Goal: Transaction & Acquisition: Purchase product/service

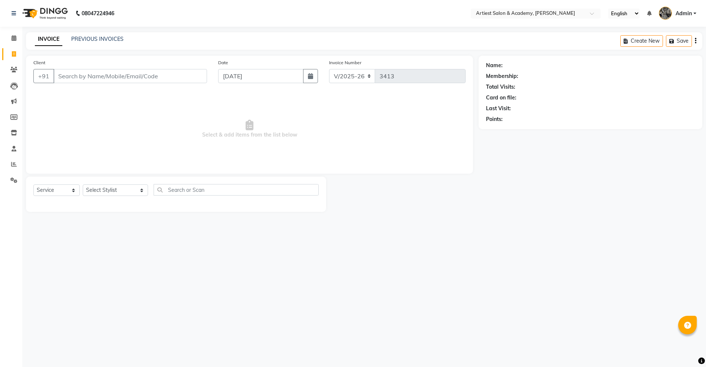
select select "5123"
select select "service"
click at [129, 79] on input "Client" at bounding box center [130, 76] width 154 height 14
type input "9653906777"
click at [199, 75] on span "Add Client" at bounding box center [187, 75] width 29 height 7
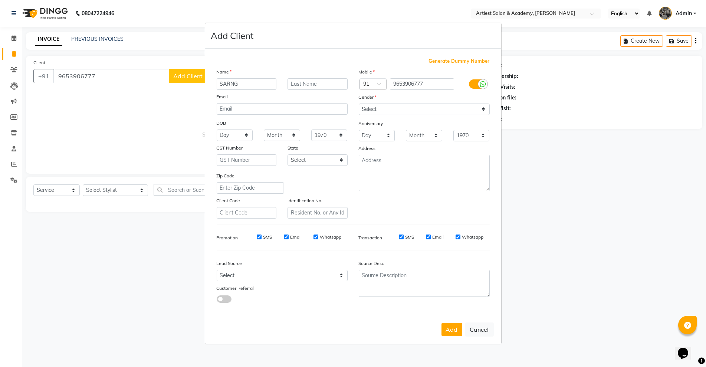
type input "SARNG"
click at [329, 83] on input "text" at bounding box center [318, 84] width 60 height 12
type input "[PERSON_NAME]"
click at [390, 109] on select "Select [DEMOGRAPHIC_DATA] [DEMOGRAPHIC_DATA] Other Prefer Not To Say" at bounding box center [424, 110] width 131 height 12
select select "[DEMOGRAPHIC_DATA]"
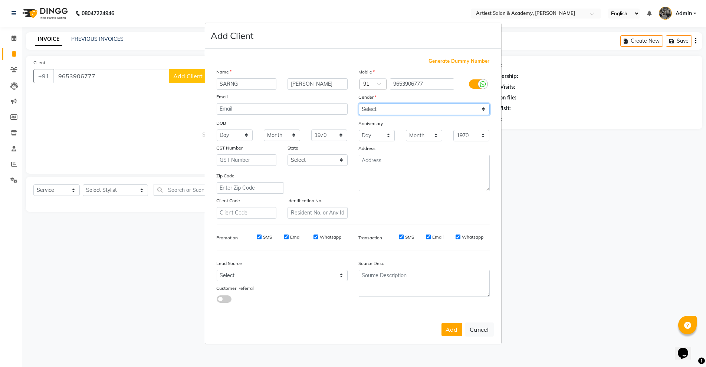
click at [359, 104] on select "Select [DEMOGRAPHIC_DATA] [DEMOGRAPHIC_DATA] Other Prefer Not To Say" at bounding box center [424, 110] width 131 height 12
click at [454, 329] on button "Add" at bounding box center [452, 329] width 21 height 13
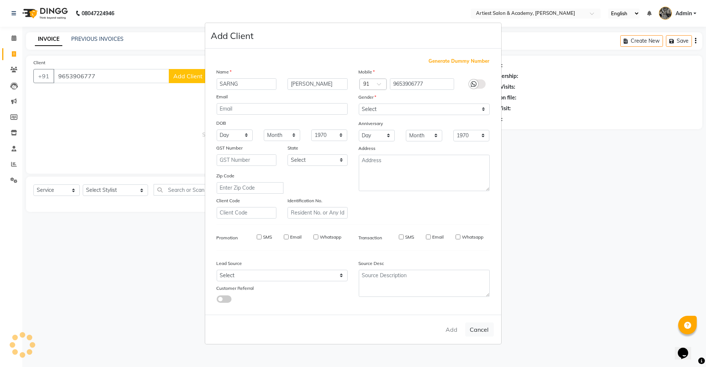
select select
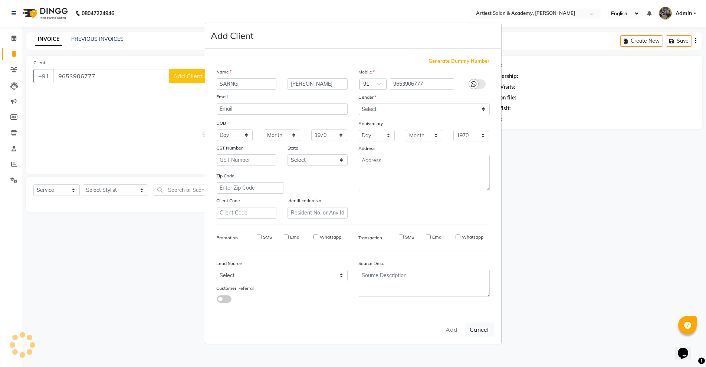
select select
checkbox input "false"
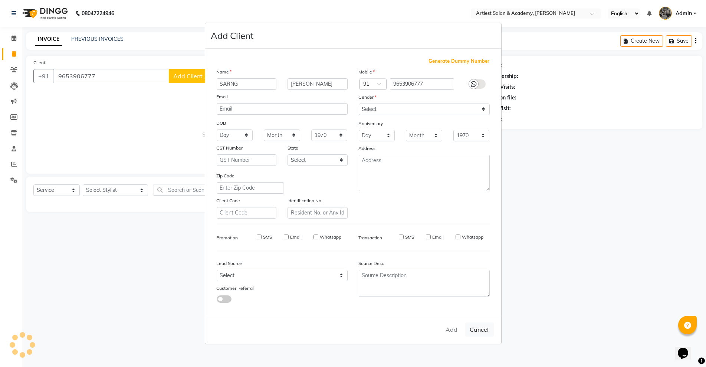
checkbox input "false"
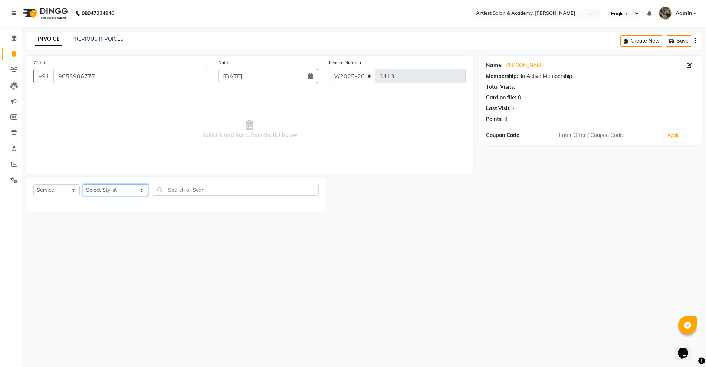
click at [99, 189] on select "Select Stylist [PERSON_NAME] (M) [PERSON_NAME] (F) [PERSON_NAME] [PERSON_NAME] …" at bounding box center [115, 190] width 65 height 12
select select "33212"
click at [83, 184] on select "Select Stylist [PERSON_NAME] (M) [PERSON_NAME] (F) [PERSON_NAME] [PERSON_NAME] …" at bounding box center [115, 190] width 65 height 12
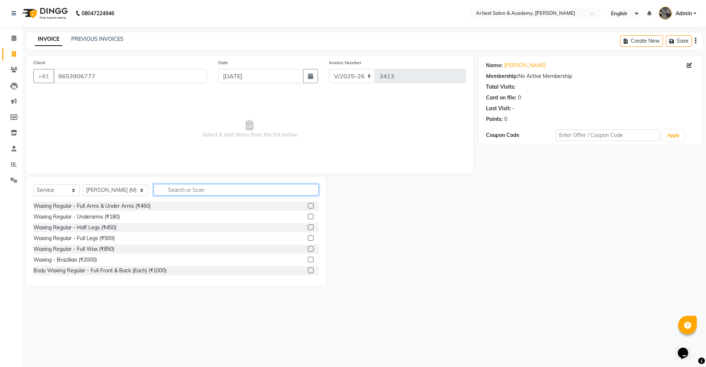
click at [204, 187] on input "text" at bounding box center [236, 190] width 165 height 12
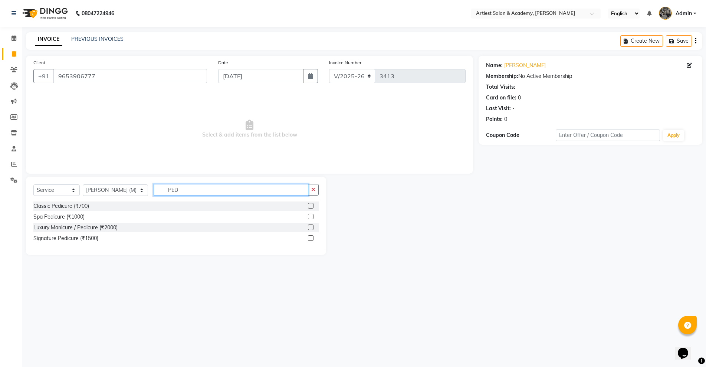
type input "PED"
click at [310, 239] on label at bounding box center [311, 238] width 6 height 6
click at [310, 239] on input "checkbox" at bounding box center [310, 238] width 5 height 5
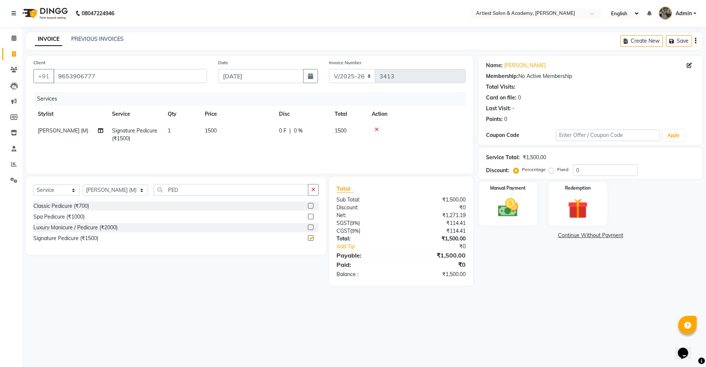
checkbox input "false"
click at [167, 193] on input "PED" at bounding box center [231, 190] width 154 height 12
type input "P"
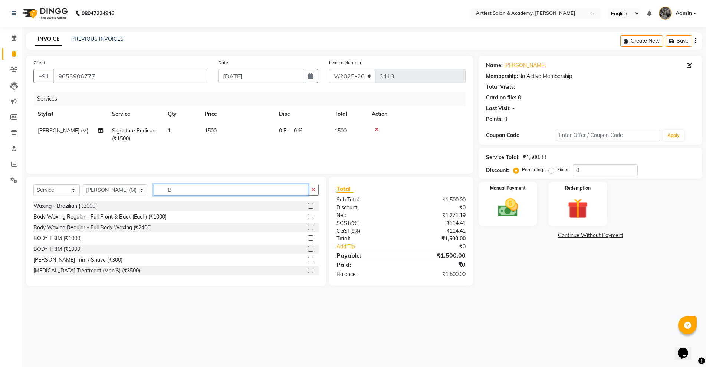
type input "B"
click at [308, 261] on label at bounding box center [311, 260] width 6 height 6
click at [308, 261] on input "checkbox" at bounding box center [310, 260] width 5 height 5
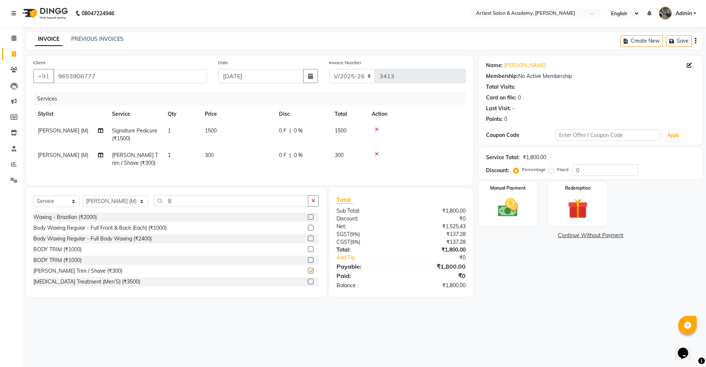
checkbox input "false"
click at [115, 207] on select "Select Stylist [PERSON_NAME] (M) [PERSON_NAME] (F) [PERSON_NAME] [PERSON_NAME] …" at bounding box center [115, 202] width 65 height 12
select select "85448"
click at [83, 203] on select "Select Stylist [PERSON_NAME] (M) [PERSON_NAME] (F) [PERSON_NAME] [PERSON_NAME] …" at bounding box center [115, 202] width 65 height 12
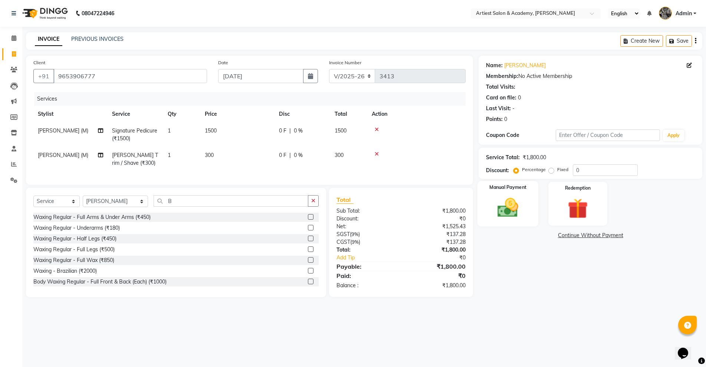
click at [512, 213] on img at bounding box center [508, 208] width 34 height 24
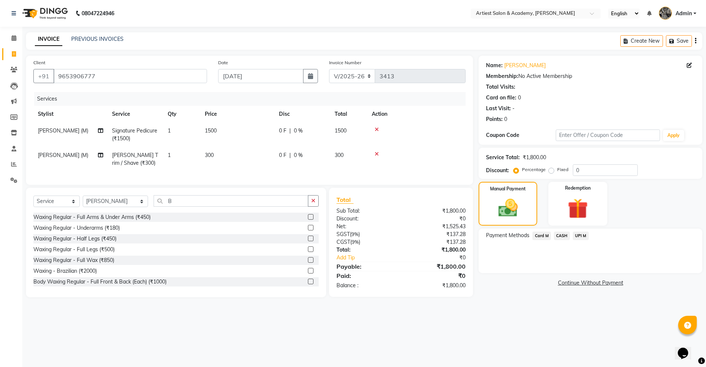
click at [566, 236] on span "CASH" at bounding box center [562, 236] width 16 height 9
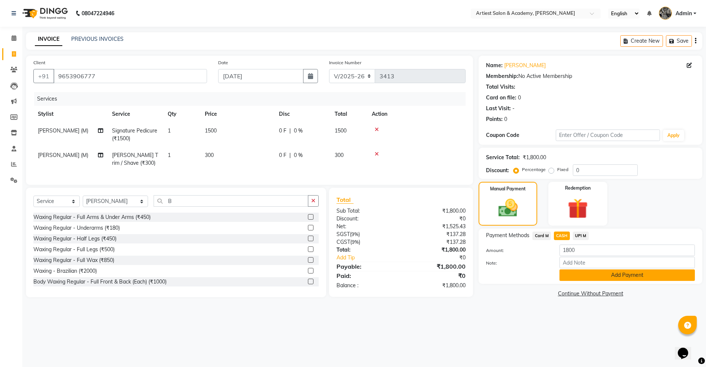
click at [645, 278] on button "Add Payment" at bounding box center [627, 275] width 135 height 12
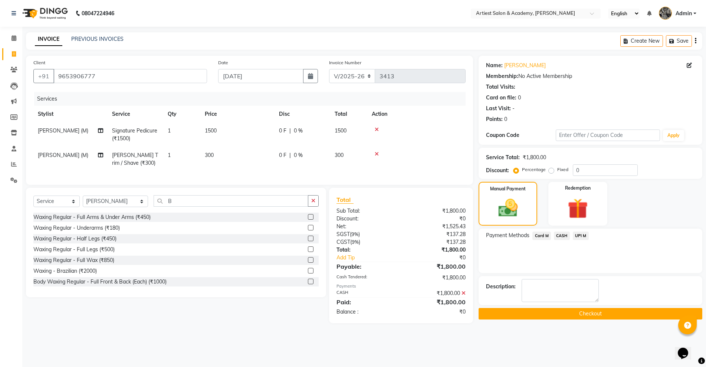
click at [637, 319] on button "Checkout" at bounding box center [591, 314] width 224 height 12
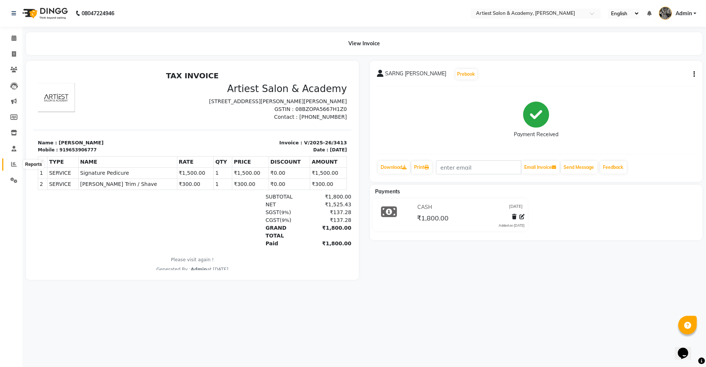
click at [11, 160] on span at bounding box center [13, 164] width 13 height 9
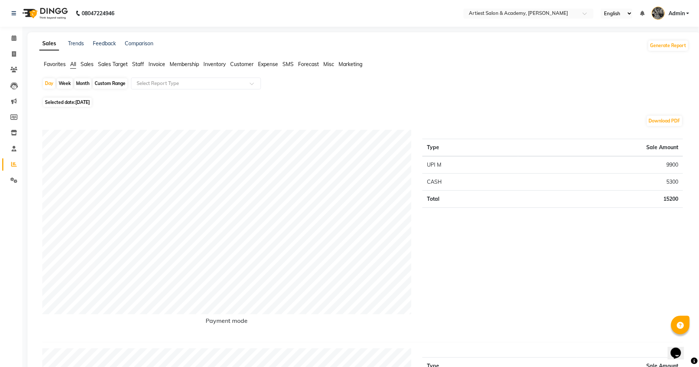
click at [222, 10] on nav "08047224946 Select Location × Artiest Salon & Academy, Subhash Marg English ENG…" at bounding box center [349, 13] width 699 height 27
click at [12, 39] on icon at bounding box center [14, 38] width 5 height 6
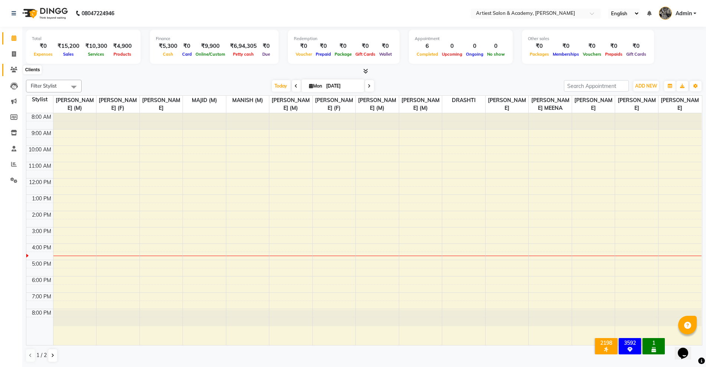
click at [13, 66] on span at bounding box center [13, 70] width 13 height 9
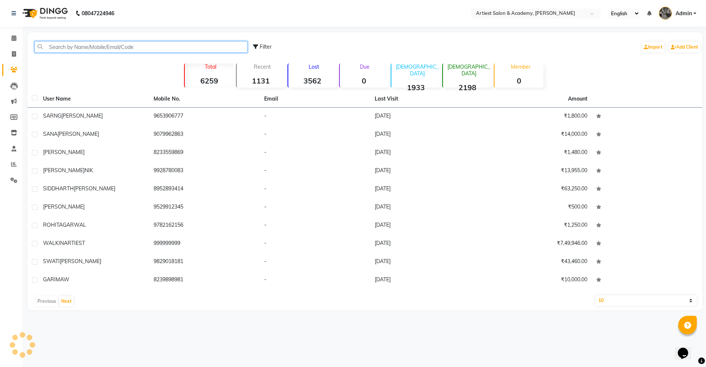
click at [128, 46] on input "text" at bounding box center [141, 47] width 213 height 12
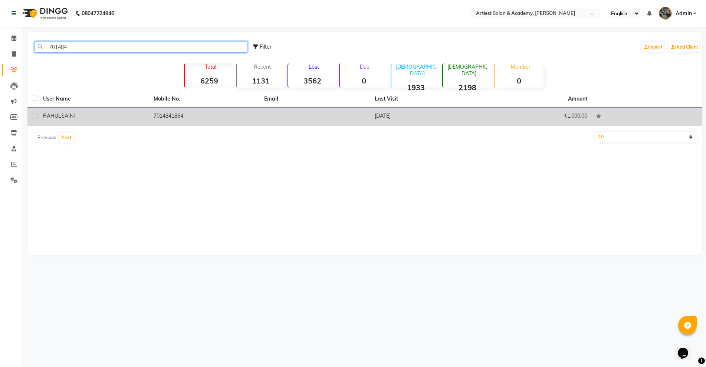
type input "701484"
click at [180, 117] on td "7014841864" at bounding box center [204, 117] width 111 height 18
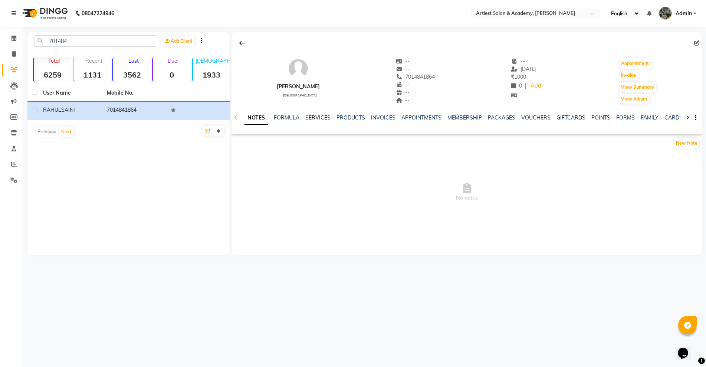
click at [320, 115] on link "SERVICES" at bounding box center [317, 117] width 25 height 7
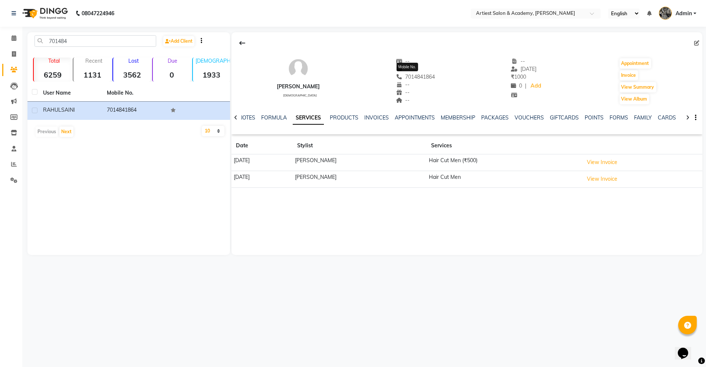
drag, startPoint x: 432, startPoint y: 78, endPoint x: 399, endPoint y: 79, distance: 33.4
click at [399, 79] on div "[PERSON_NAME] [DEMOGRAPHIC_DATA] -- -- [PHONE_NUMBER] Mobile No. -- -- -- -- [D…" at bounding box center [467, 77] width 471 height 55
copy span "7014841864"
click at [10, 53] on span at bounding box center [13, 54] width 13 height 9
select select "service"
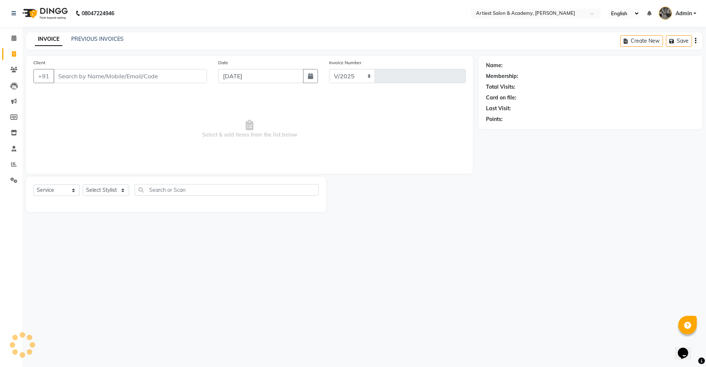
select select "5123"
type input "3414"
click at [115, 76] on input "Client" at bounding box center [130, 76] width 154 height 14
type input "7014841864"
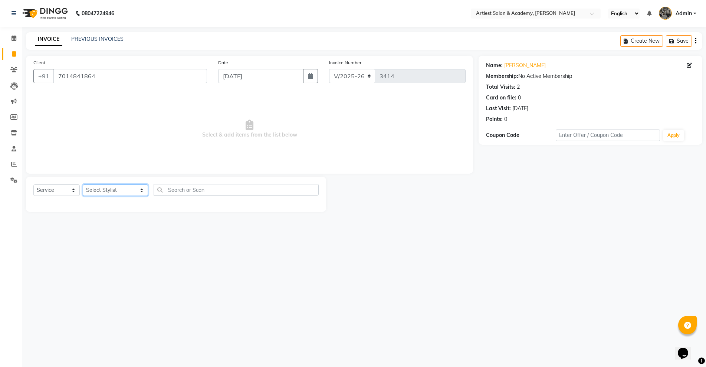
click at [94, 191] on select "Select Stylist [PERSON_NAME] (M) [PERSON_NAME] (F) [PERSON_NAME] [PERSON_NAME] …" at bounding box center [115, 190] width 65 height 12
select select "35982"
click at [83, 184] on select "Select Stylist [PERSON_NAME] (M) [PERSON_NAME] (F) [PERSON_NAME] [PERSON_NAME] …" at bounding box center [115, 190] width 65 height 12
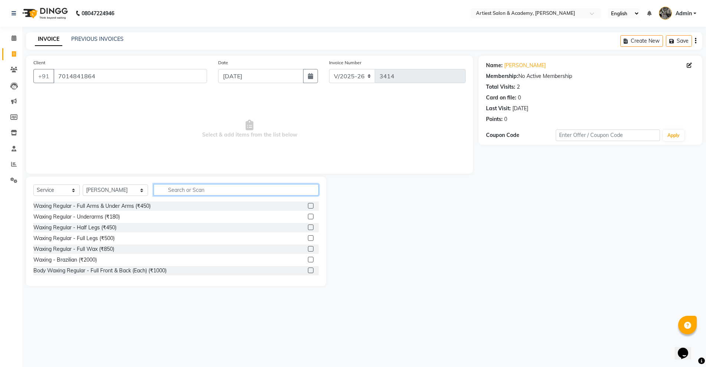
click at [173, 187] on input "text" at bounding box center [236, 190] width 165 height 12
type input "HA"
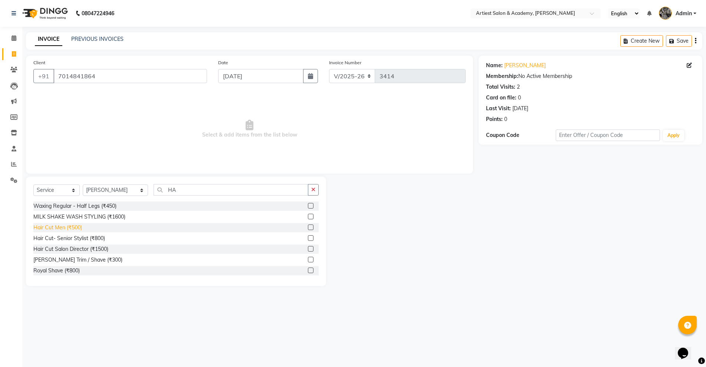
click at [61, 227] on div "Hair Cut Men (₹500)" at bounding box center [57, 228] width 49 height 8
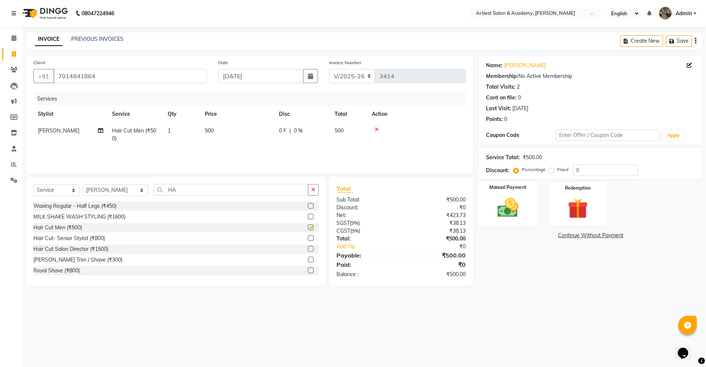
checkbox input "false"
click at [530, 206] on div "Manual Payment" at bounding box center [508, 203] width 61 height 45
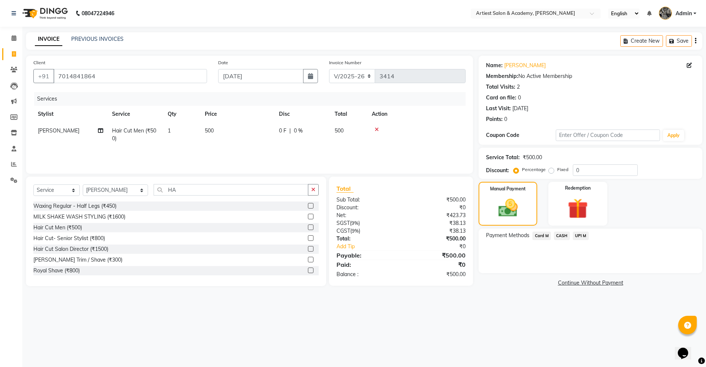
click at [558, 235] on span "CASH" at bounding box center [562, 236] width 16 height 9
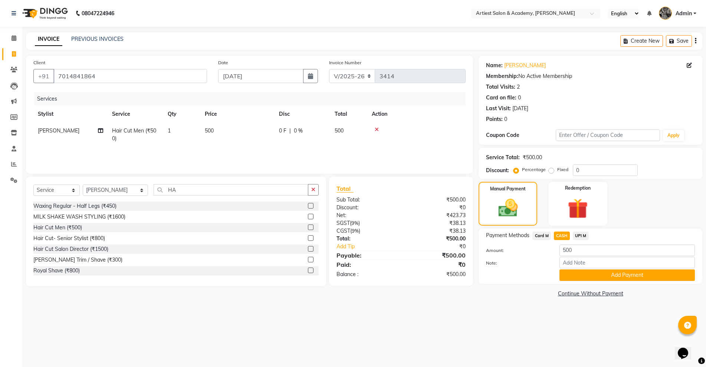
click at [577, 231] on div "Payment Methods Card M CASH UPI M Amount: 500 Note: Add Payment" at bounding box center [591, 256] width 224 height 55
click at [584, 238] on span "UPI M" at bounding box center [581, 236] width 16 height 9
click at [604, 275] on button "Add Payment" at bounding box center [627, 275] width 135 height 12
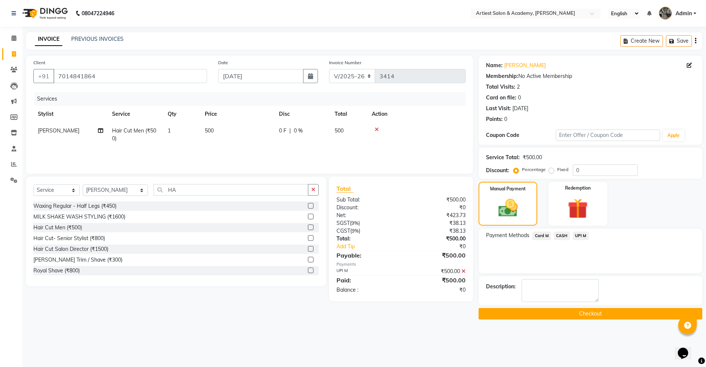
click at [590, 309] on button "Checkout" at bounding box center [591, 314] width 224 height 12
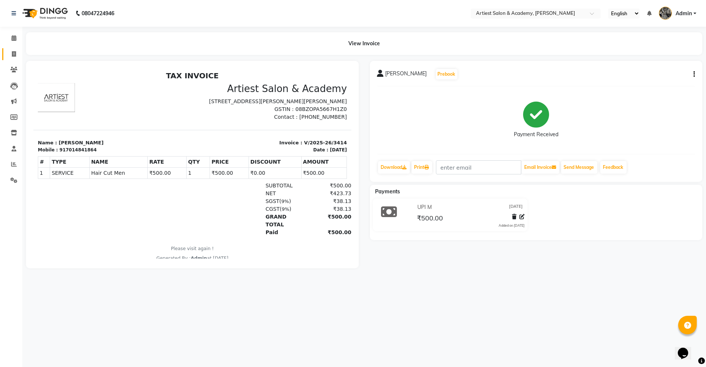
click at [8, 49] on link "Invoice" at bounding box center [11, 54] width 18 height 12
select select "service"
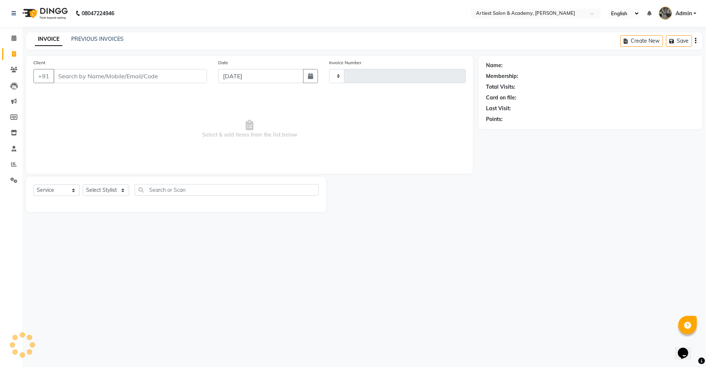
type input "3415"
select select "5123"
click at [83, 37] on link "PREVIOUS INVOICES" at bounding box center [97, 39] width 52 height 7
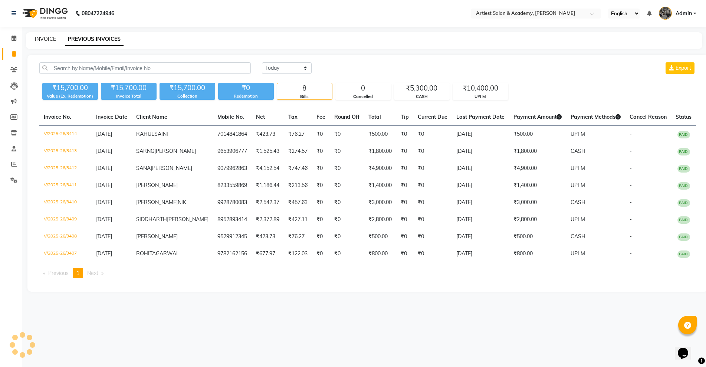
click at [49, 39] on link "INVOICE" at bounding box center [45, 39] width 21 height 7
select select "service"
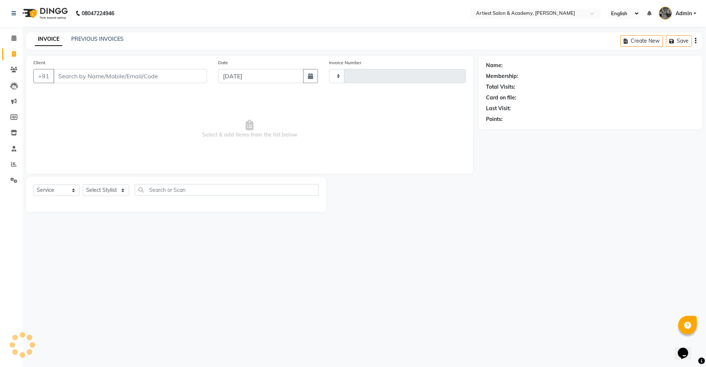
click at [83, 82] on input "Client" at bounding box center [130, 76] width 154 height 14
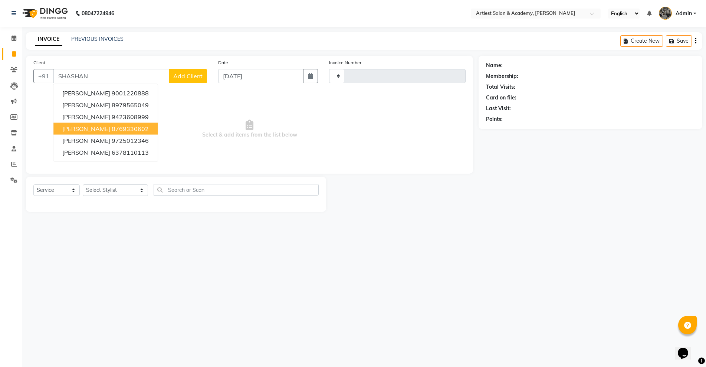
click at [110, 128] on span "[PERSON_NAME]" at bounding box center [86, 128] width 48 height 7
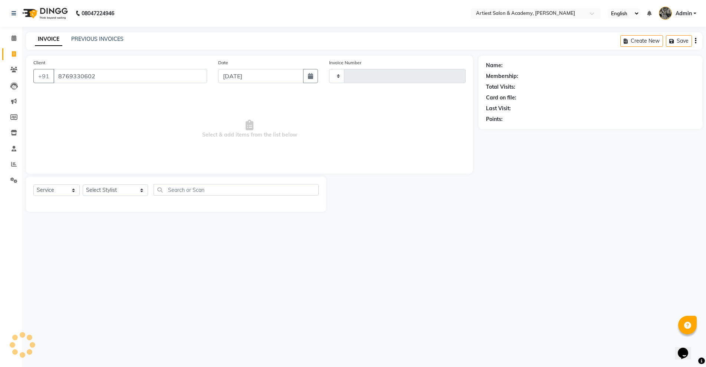
type input "8769330602"
click at [70, 194] on select "Select Service Product Membership Package Voucher Prepaid Gift Card" at bounding box center [56, 190] width 46 height 12
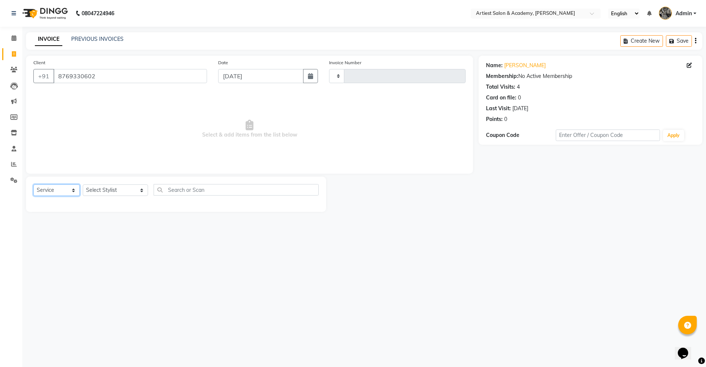
select select "product"
click at [33, 184] on select "Select Service Product Membership Package Voucher Prepaid Gift Card" at bounding box center [56, 190] width 46 height 12
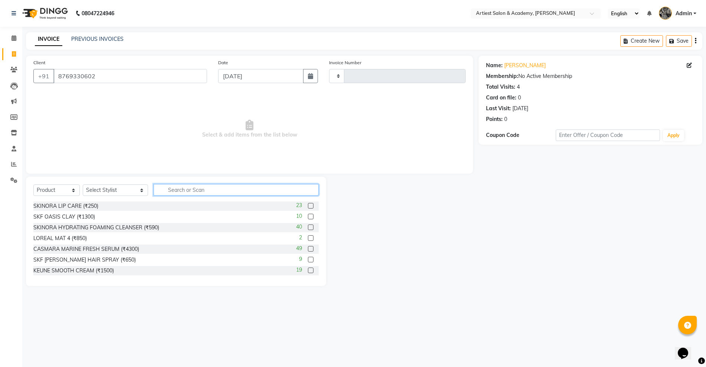
click at [155, 189] on input "text" at bounding box center [236, 190] width 165 height 12
click at [120, 191] on select "Select Stylist [PERSON_NAME] (M) [PERSON_NAME] (F) [PERSON_NAME] [PERSON_NAME] …" at bounding box center [115, 190] width 65 height 12
drag, startPoint x: 137, startPoint y: 159, endPoint x: 131, endPoint y: 165, distance: 8.4
click at [132, 161] on span "Select & add items from the list below" at bounding box center [249, 129] width 432 height 74
click at [117, 194] on select "Select Stylist [PERSON_NAME] (M) [PERSON_NAME] (F) [PERSON_NAME] [PERSON_NAME] …" at bounding box center [115, 190] width 65 height 12
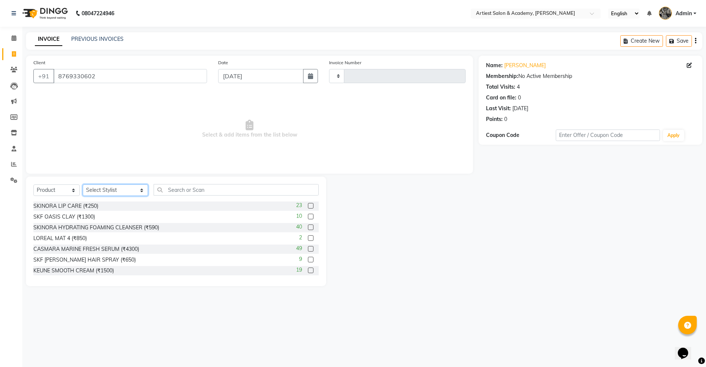
select select "33213"
click at [83, 184] on select "Select Stylist [PERSON_NAME] (M) [PERSON_NAME] (F) [PERSON_NAME] [PERSON_NAME] …" at bounding box center [115, 190] width 65 height 12
click at [195, 192] on input "text" at bounding box center [236, 190] width 165 height 12
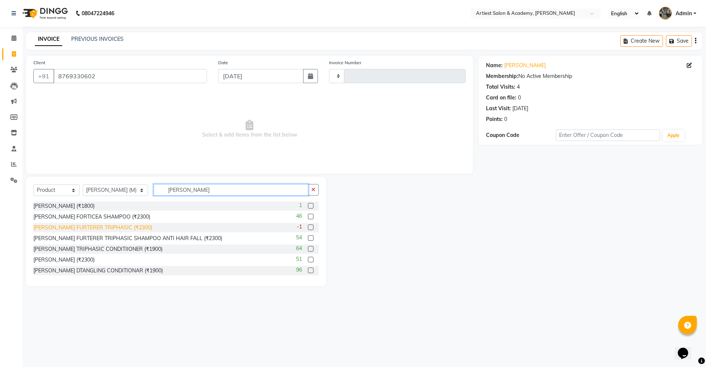
type input "[PERSON_NAME]"
click at [102, 228] on div "[PERSON_NAME] FURTERER TRIPHASIC (₹2300)" at bounding box center [92, 228] width 119 height 8
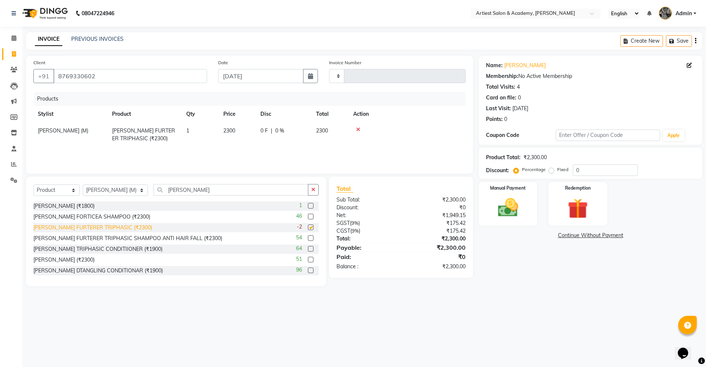
checkbox input "false"
click at [96, 195] on select "Select Stylist [PERSON_NAME] (M) [PERSON_NAME] (F) [PERSON_NAME] [PERSON_NAME] …" at bounding box center [115, 190] width 65 height 12
select select "33208"
click at [83, 184] on select "Select Stylist [PERSON_NAME] (M) [PERSON_NAME] (F) [PERSON_NAME] [PERSON_NAME] …" at bounding box center [115, 190] width 65 height 12
